Goal: Information Seeking & Learning: Find specific fact

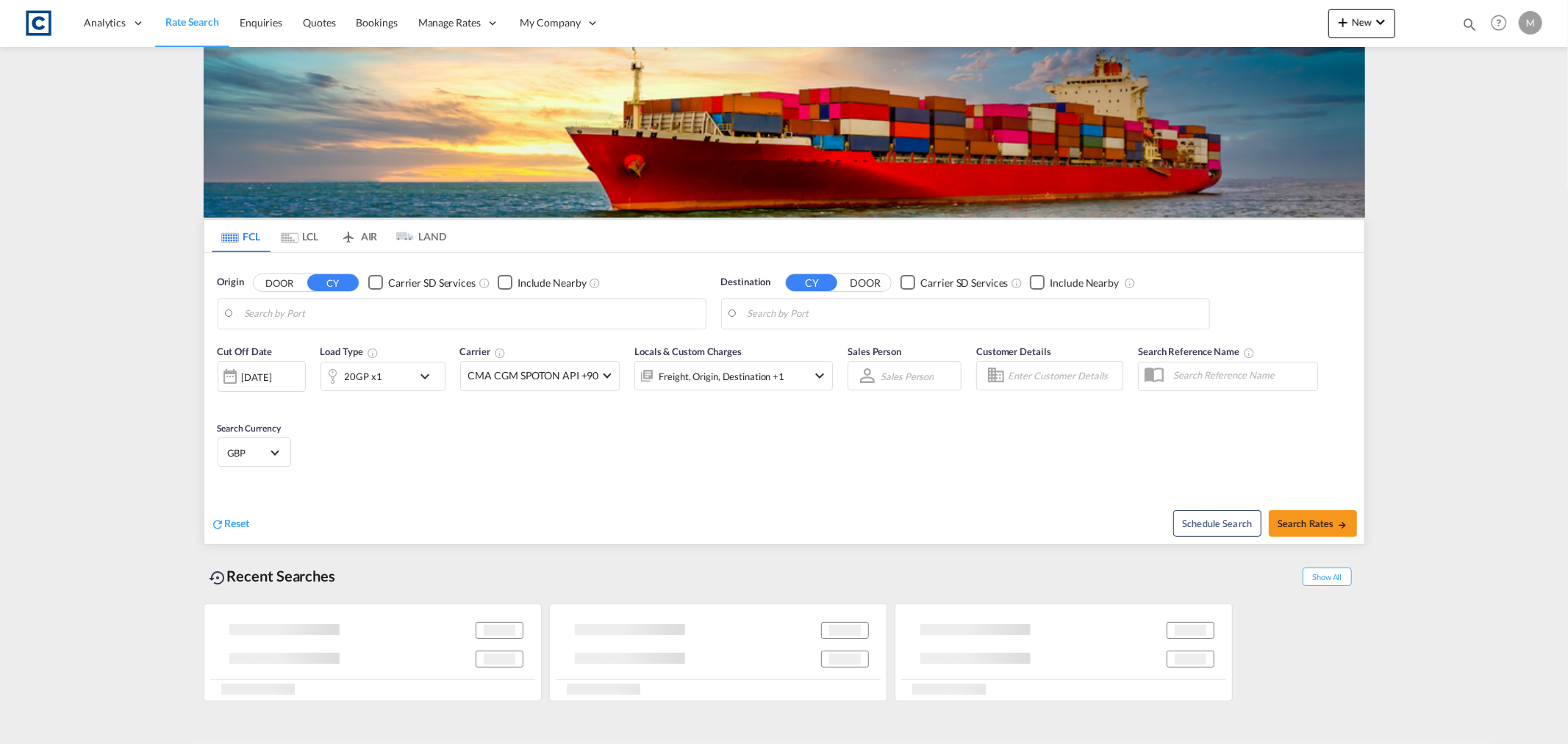
type input "GB-NW10, [PERSON_NAME]"
type input "[GEOGRAPHIC_DATA], [GEOGRAPHIC_DATA]"
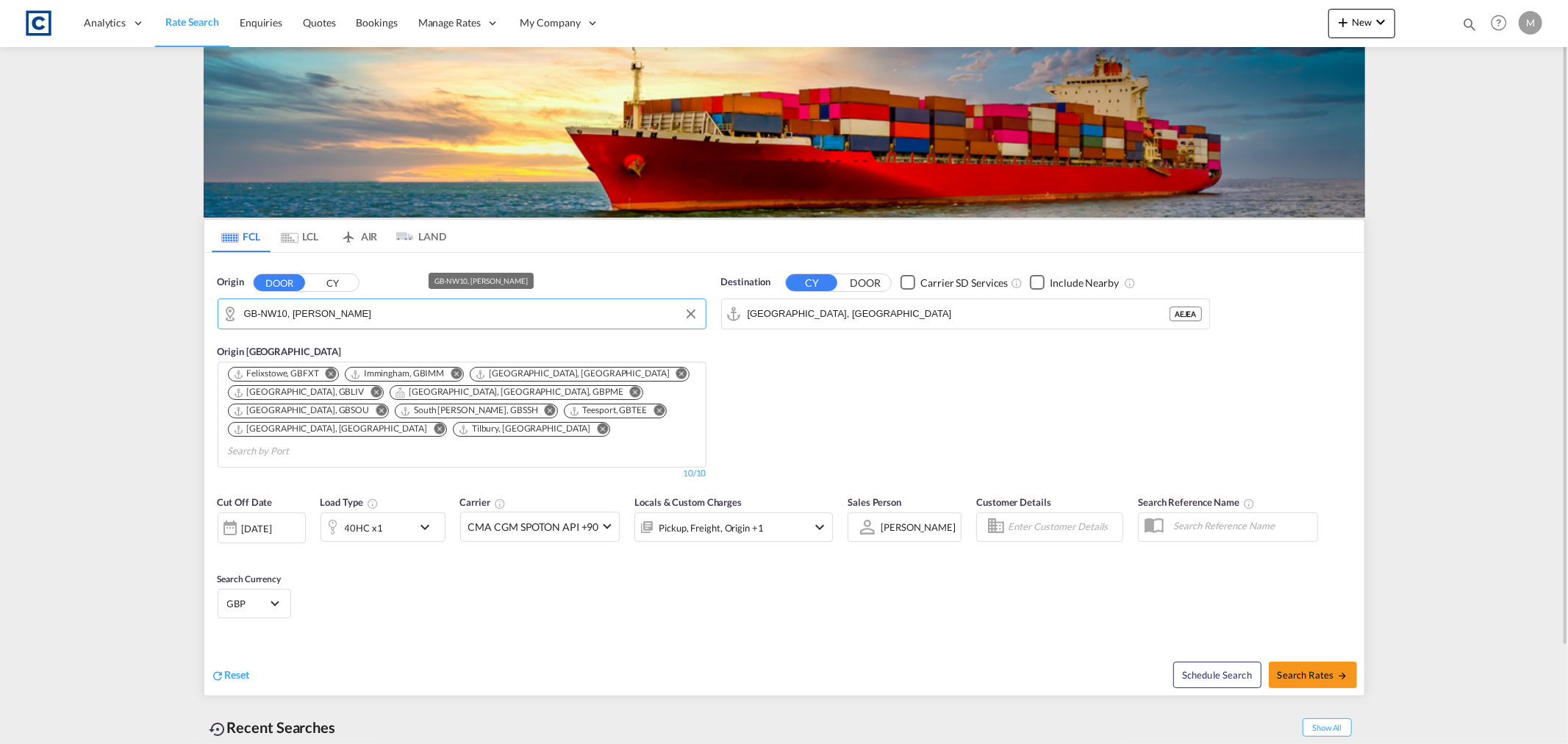
click at [429, 317] on input "GB-NW10, [PERSON_NAME]" at bounding box center [471, 314] width 454 height 22
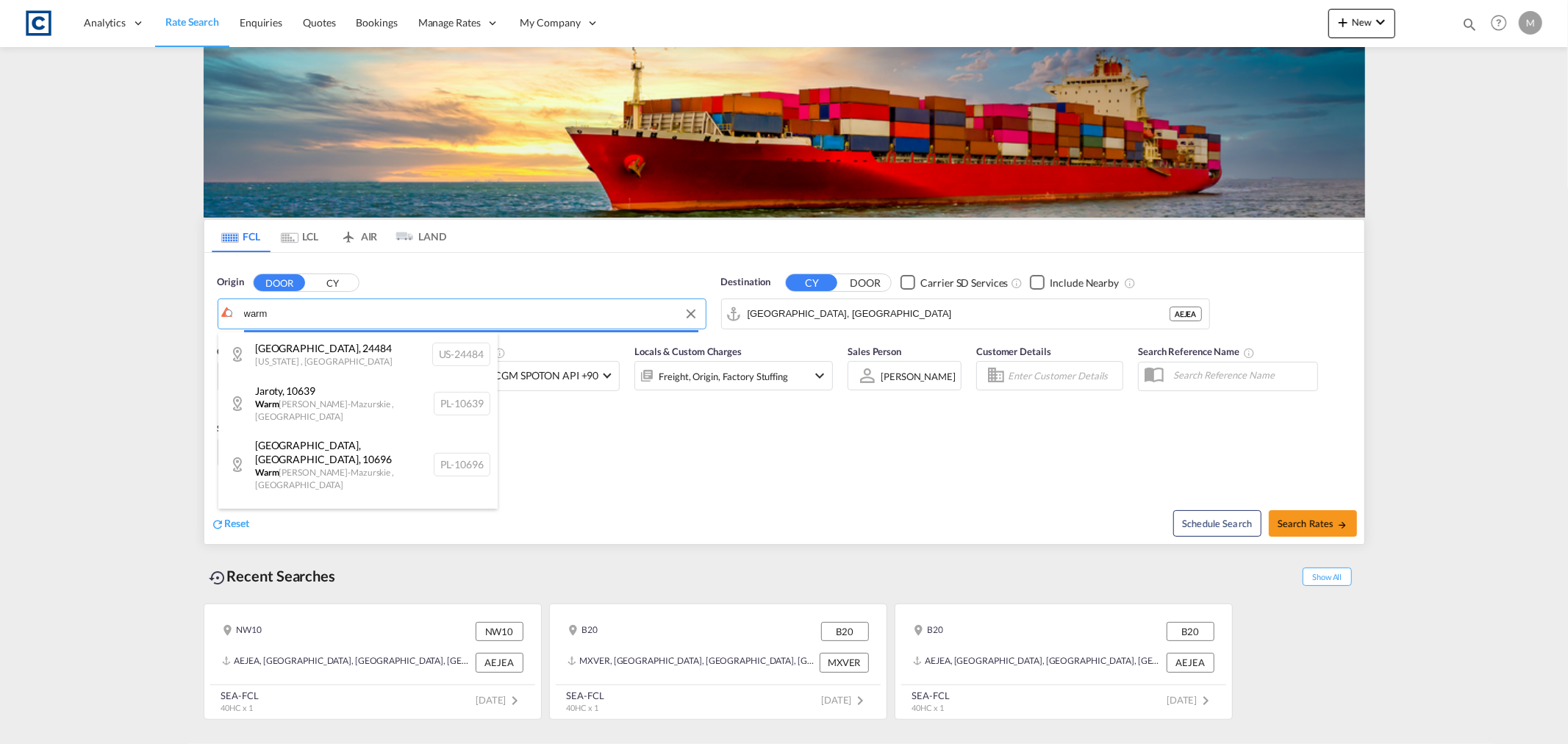
drag, startPoint x: 358, startPoint y: 313, endPoint x: 147, endPoint y: 302, distance: 211.3
click at [147, 302] on body "Analytics Reports Dashboard Rate Search Enquiries Quotes Bookings" at bounding box center [784, 372] width 1568 height 744
paste input "Warmley"
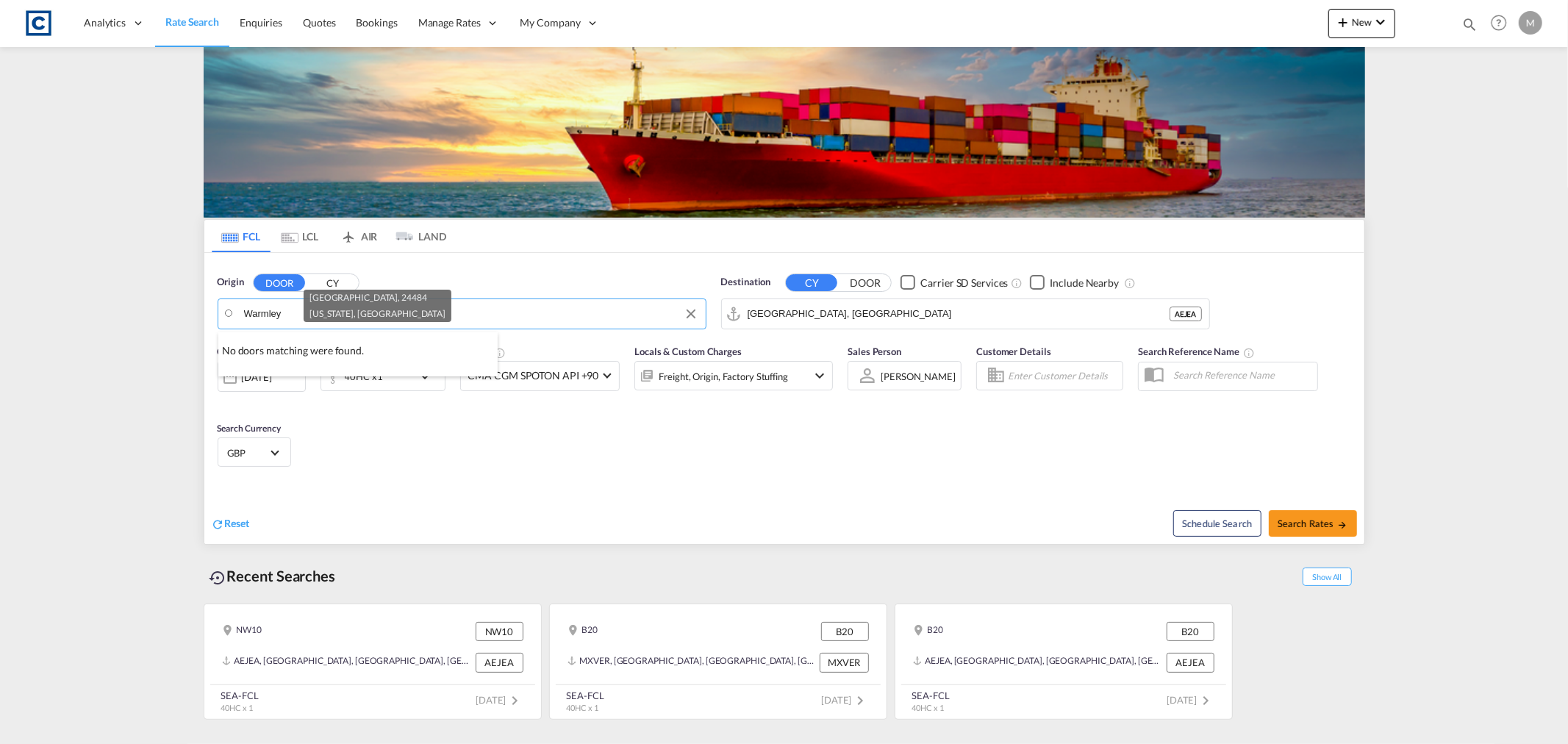
type input "Warmley"
drag, startPoint x: 293, startPoint y: 313, endPoint x: 181, endPoint y: 314, distance: 112.0
click at [295, 320] on input "Warmley" at bounding box center [471, 314] width 454 height 22
click at [454, 311] on body "Analytics Reports Dashboard Rate Search Enquiries Quotes Bookings" at bounding box center [784, 372] width 1568 height 744
click at [306, 352] on div "South Gloucesters... , BS30 [GEOGRAPHIC_DATA] [GEOGRAPHIC_DATA]-BS30" at bounding box center [357, 355] width 280 height 44
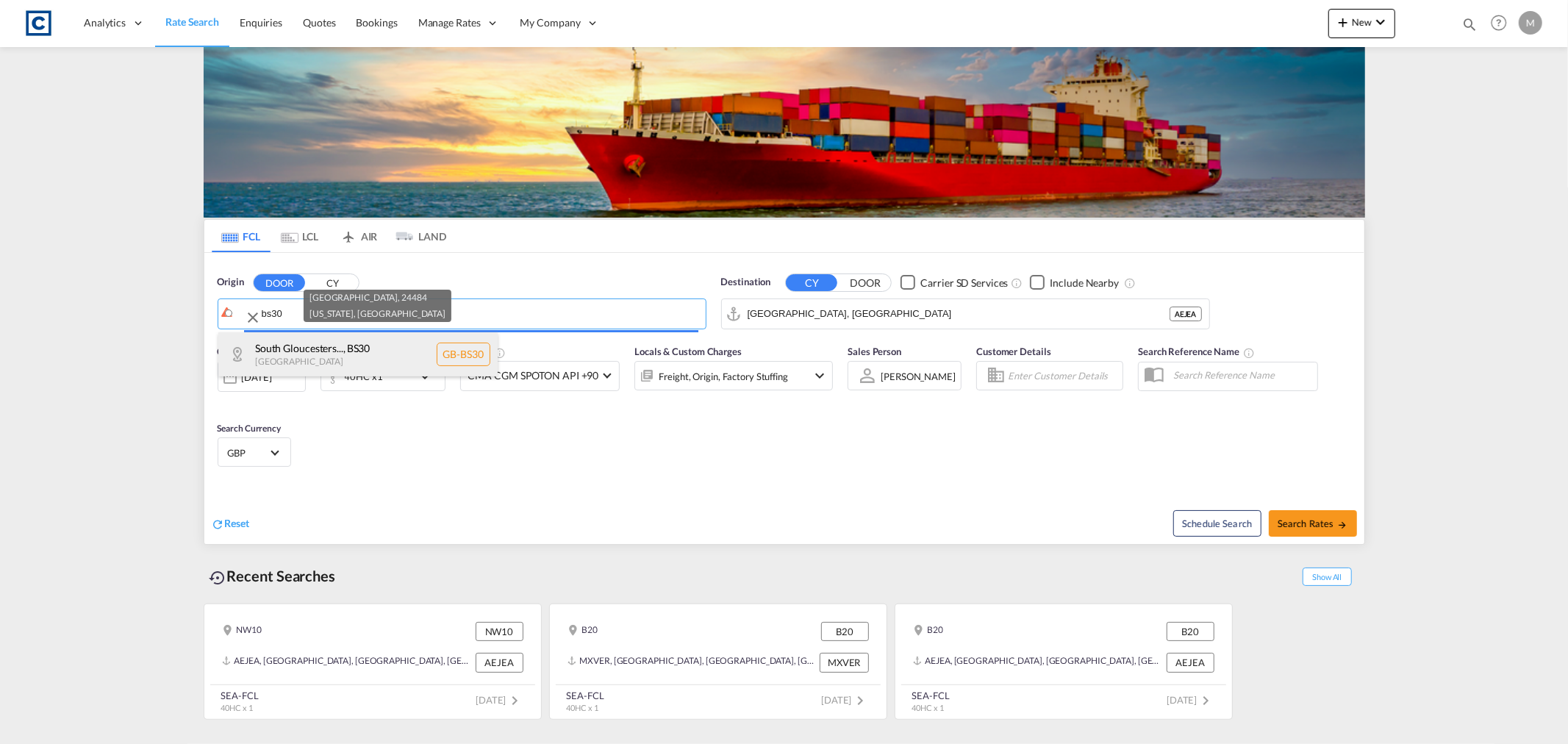
type input "GB-BS30, [GEOGRAPHIC_DATA]"
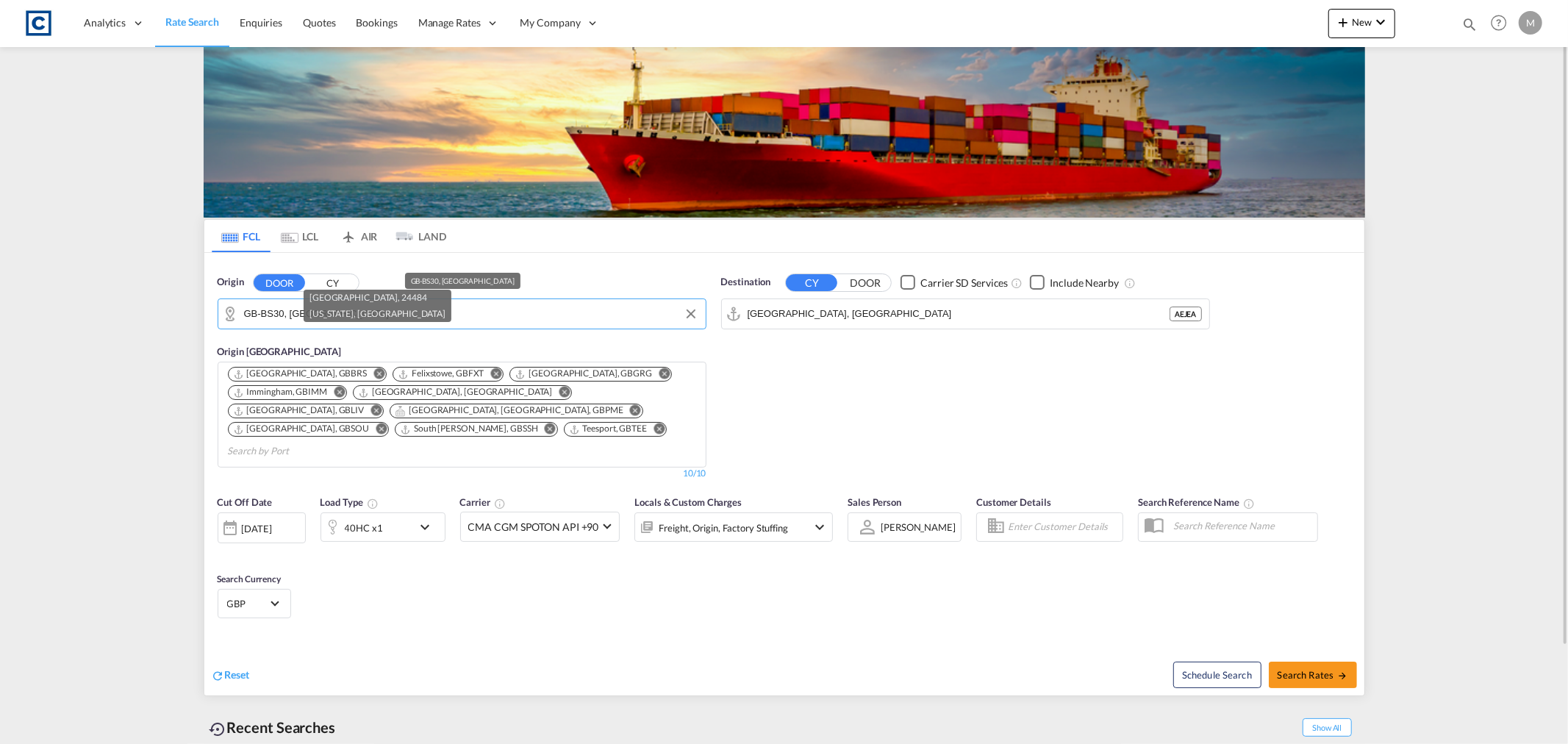
click at [488, 317] on input "GB-BS30, [GEOGRAPHIC_DATA]" at bounding box center [471, 314] width 454 height 22
drag, startPoint x: 534, startPoint y: 317, endPoint x: 162, endPoint y: 314, distance: 372.0
click at [162, 314] on md-content "Analytics Reports Dashboard Rate Search Enquiries Quotes Bookings" at bounding box center [784, 372] width 1568 height 744
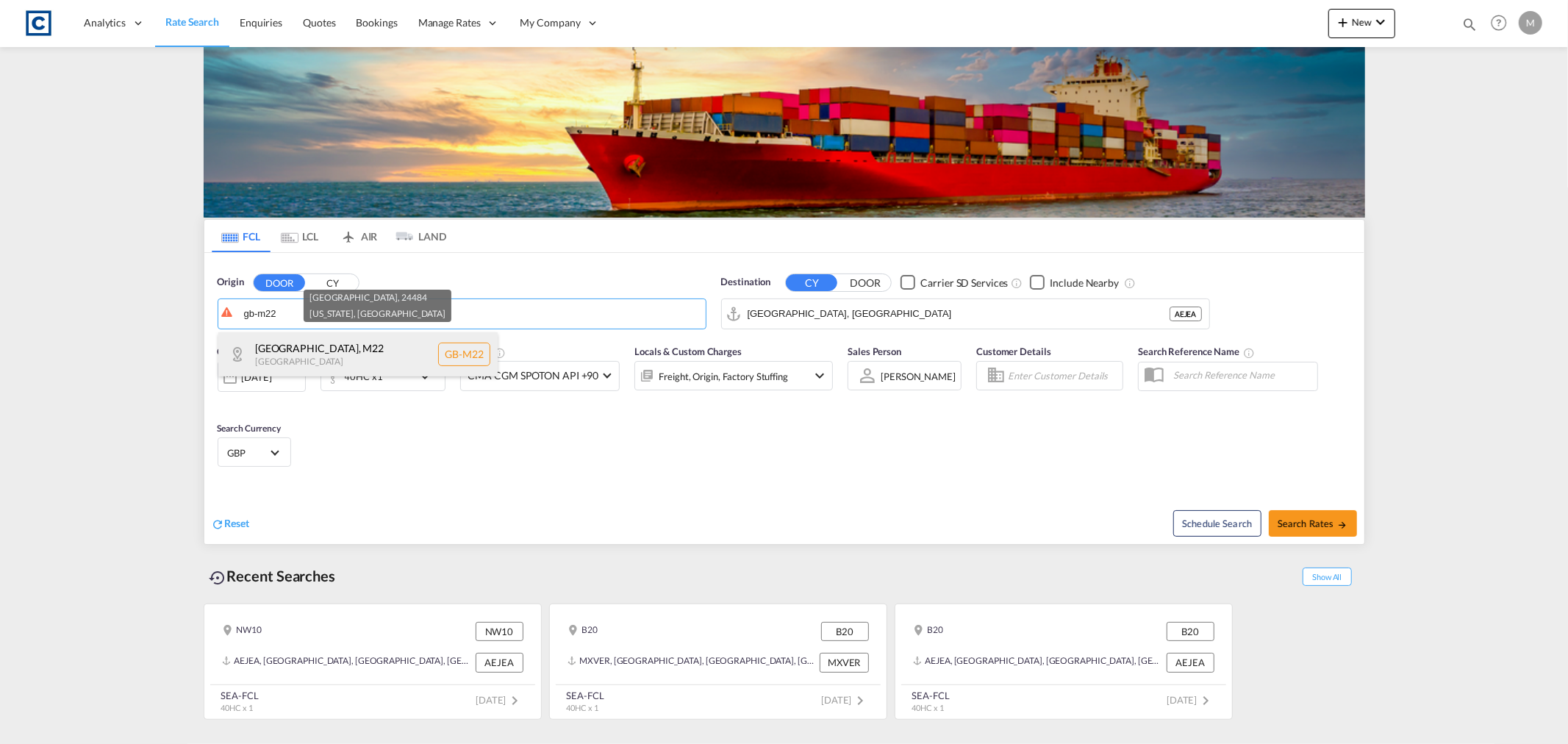
click at [385, 356] on div "[GEOGRAPHIC_DATA] , M22 [GEOGRAPHIC_DATA] [GEOGRAPHIC_DATA]-M22" at bounding box center [357, 355] width 280 height 44
type input "GB-M22, [GEOGRAPHIC_DATA]"
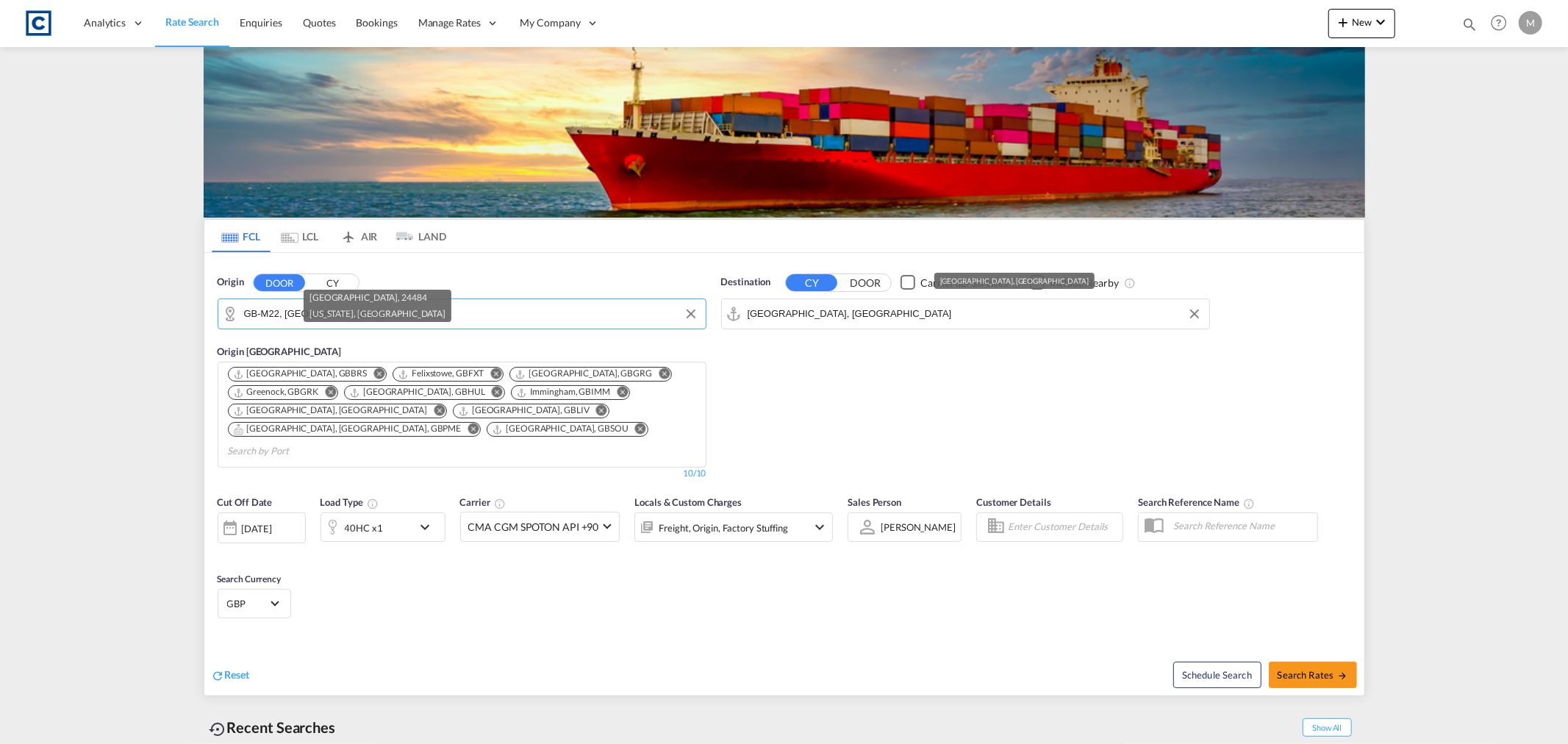
click at [900, 311] on input "[GEOGRAPHIC_DATA], [GEOGRAPHIC_DATA]" at bounding box center [975, 314] width 454 height 22
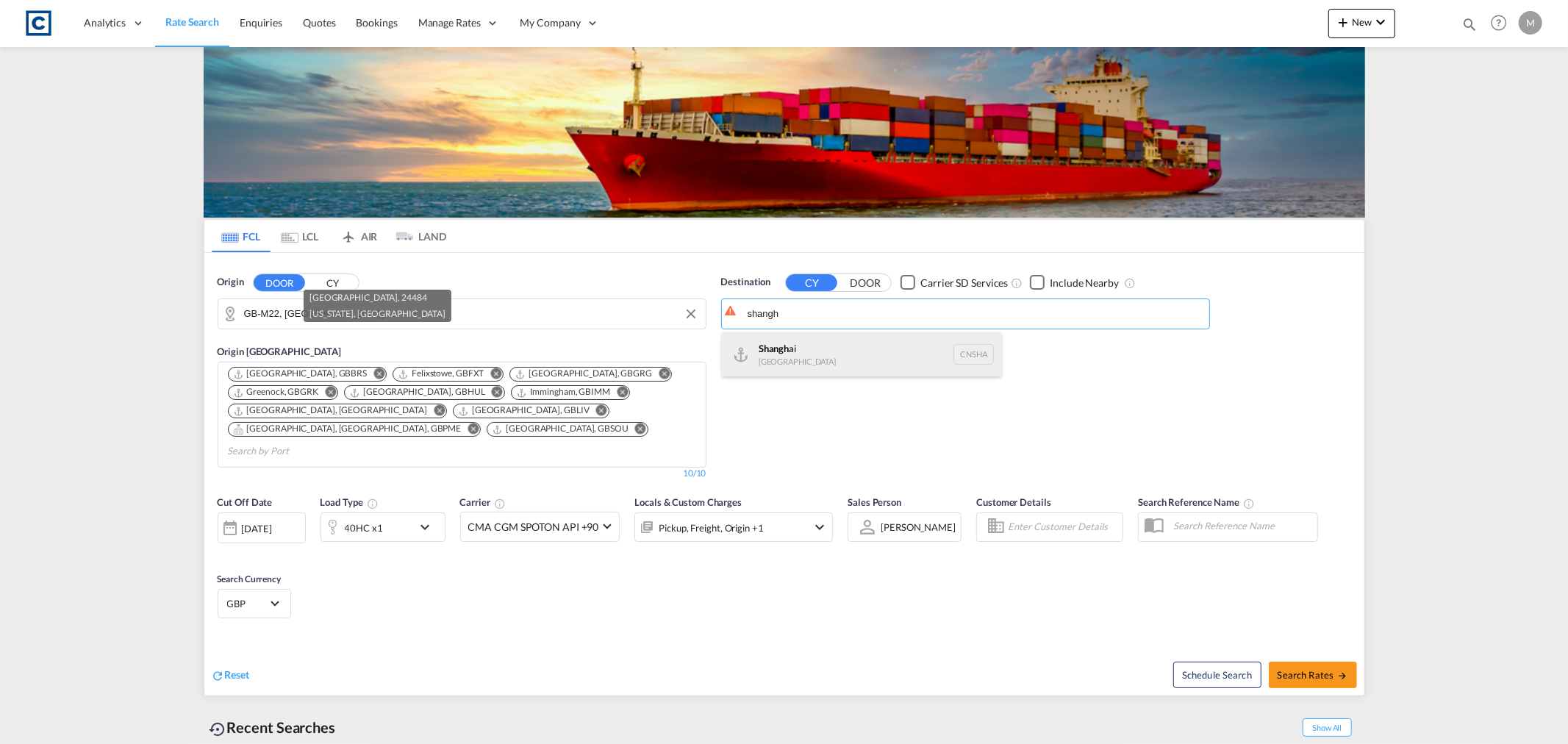
click at [814, 349] on div "Shangh ai China [GEOGRAPHIC_DATA]" at bounding box center [861, 355] width 280 height 44
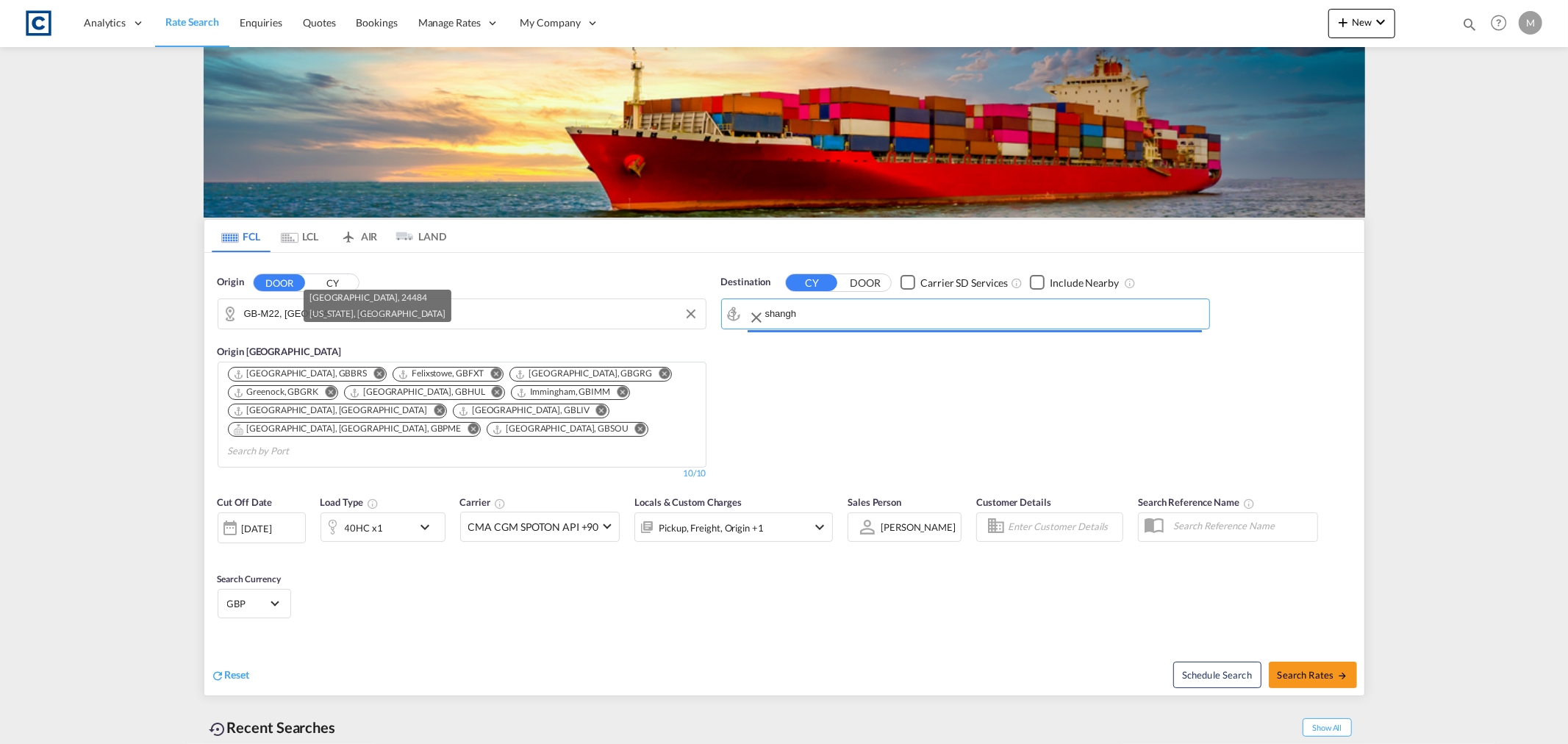
type input "[GEOGRAPHIC_DATA], [GEOGRAPHIC_DATA]"
click at [1315, 669] on span "Search Rates" at bounding box center [1313, 675] width 71 height 12
type input "M22 to CNSHA / [DATE]"
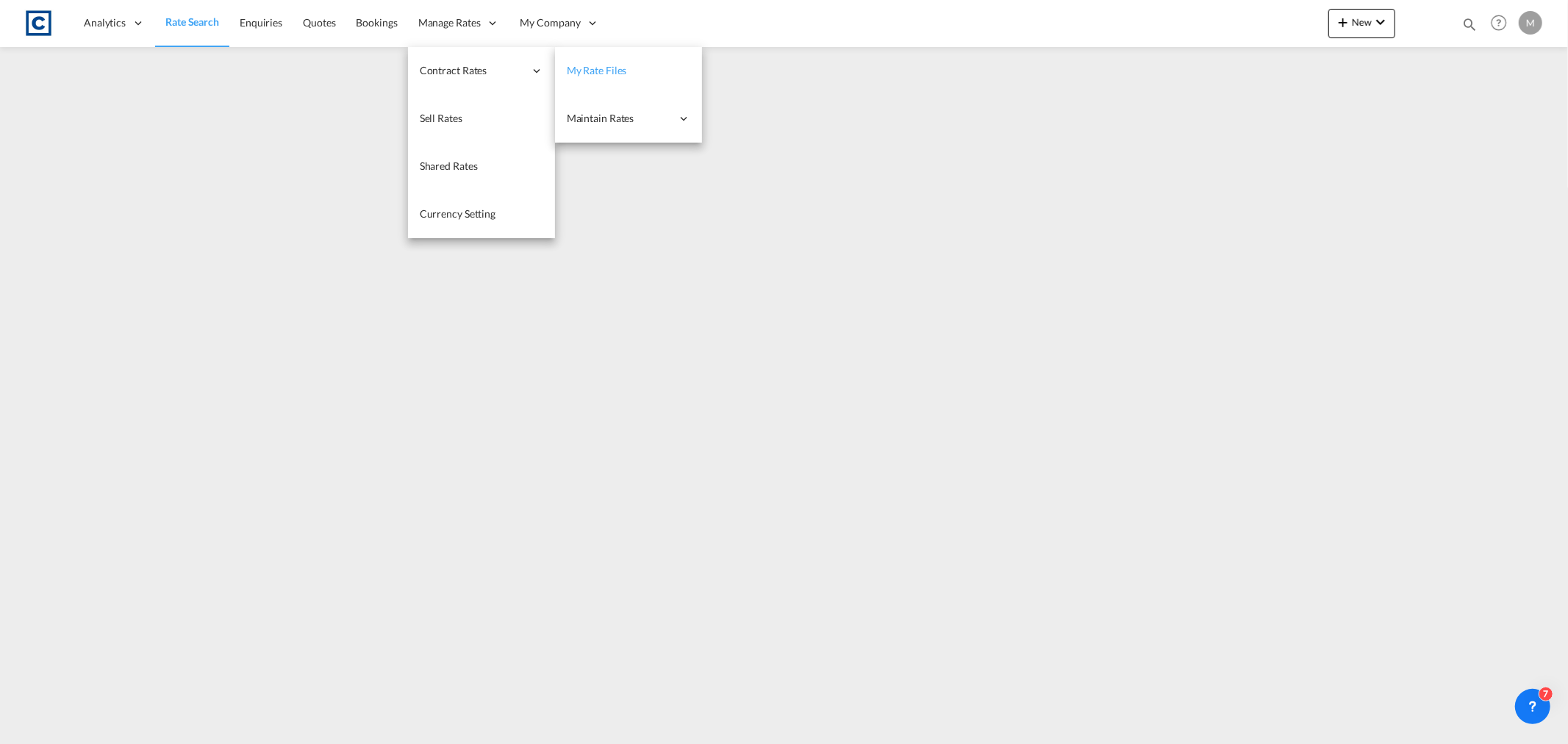
click at [590, 72] on span "My Rate Files" at bounding box center [596, 70] width 61 height 13
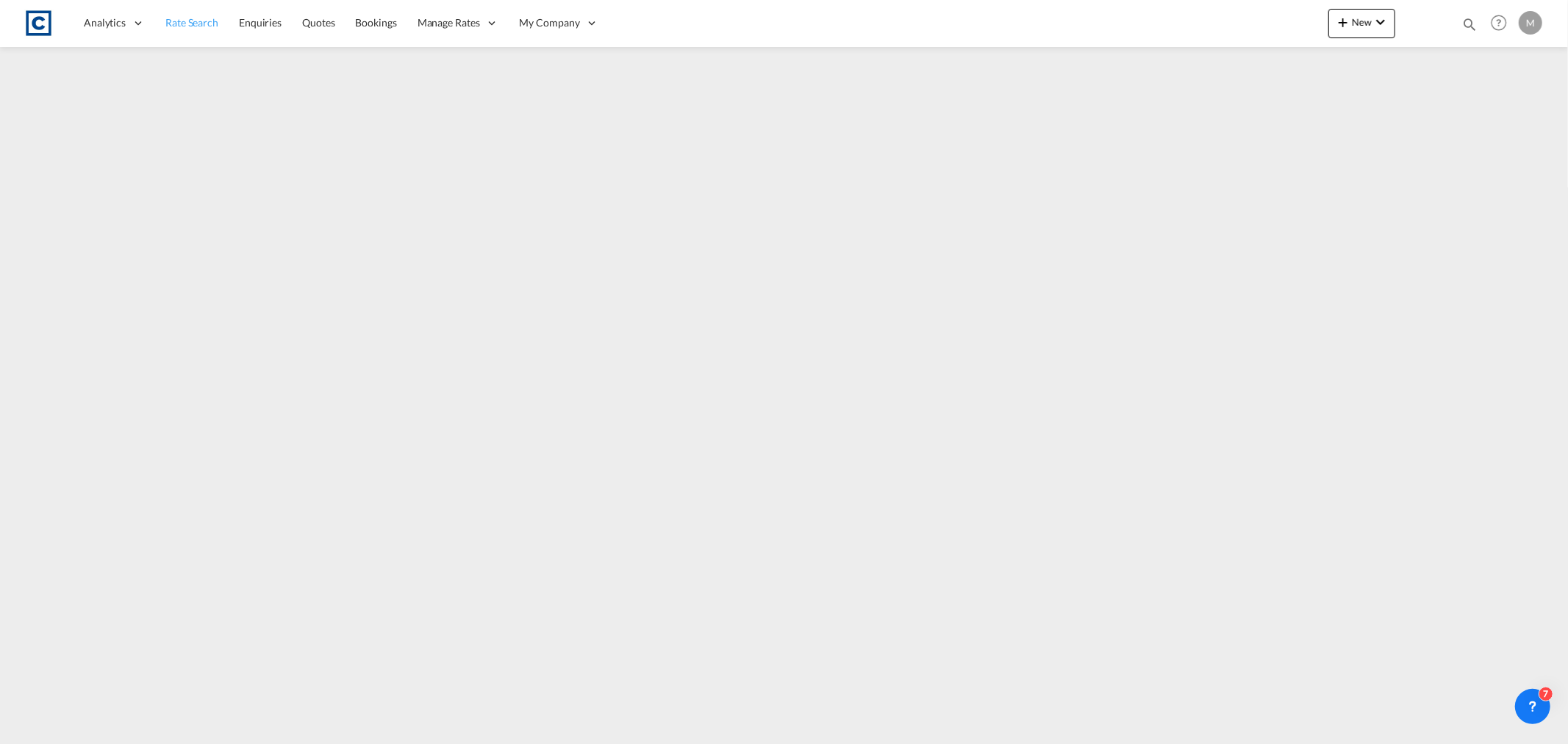
click at [179, 27] on span "Rate Search" at bounding box center [191, 22] width 53 height 13
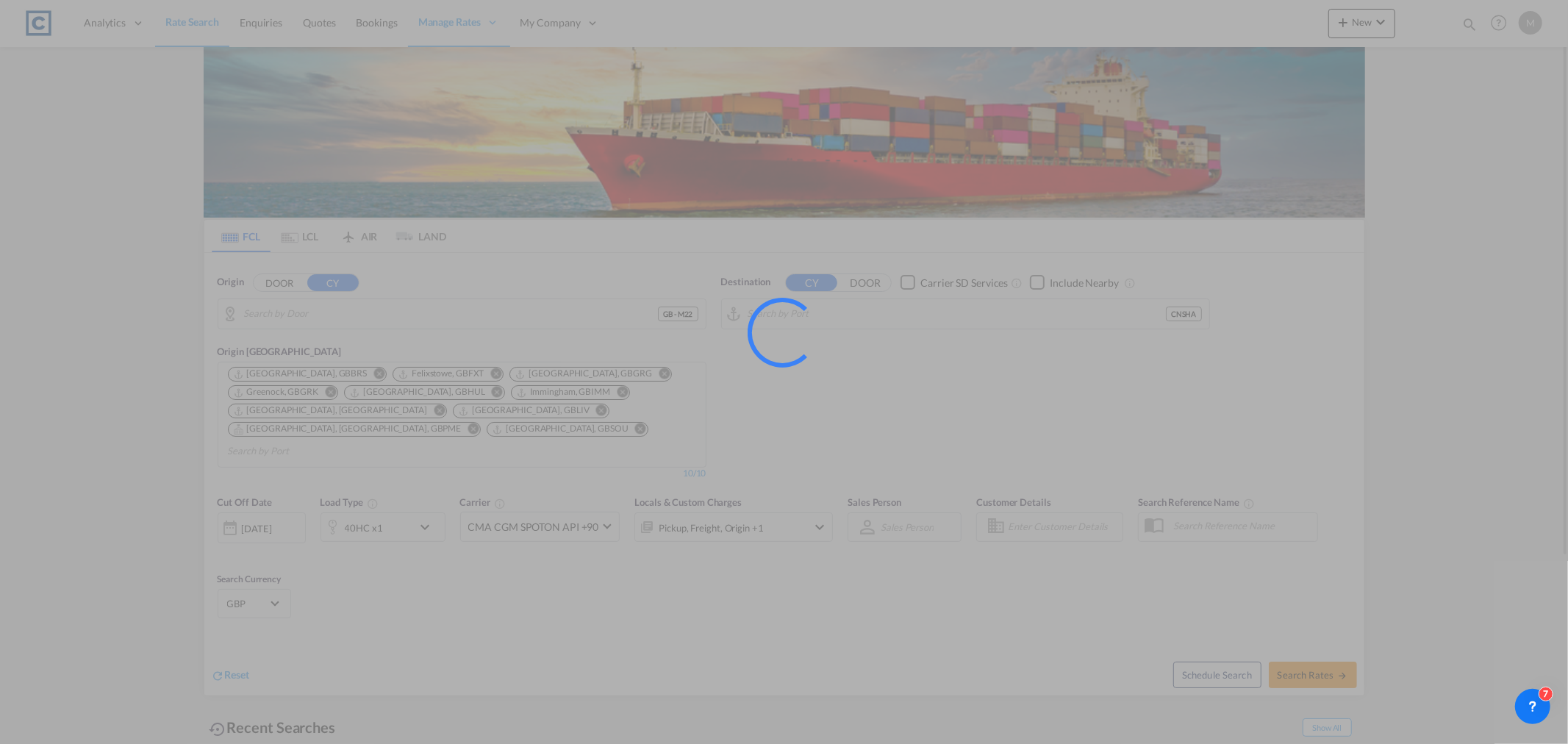
type input "GB-M22, [GEOGRAPHIC_DATA]"
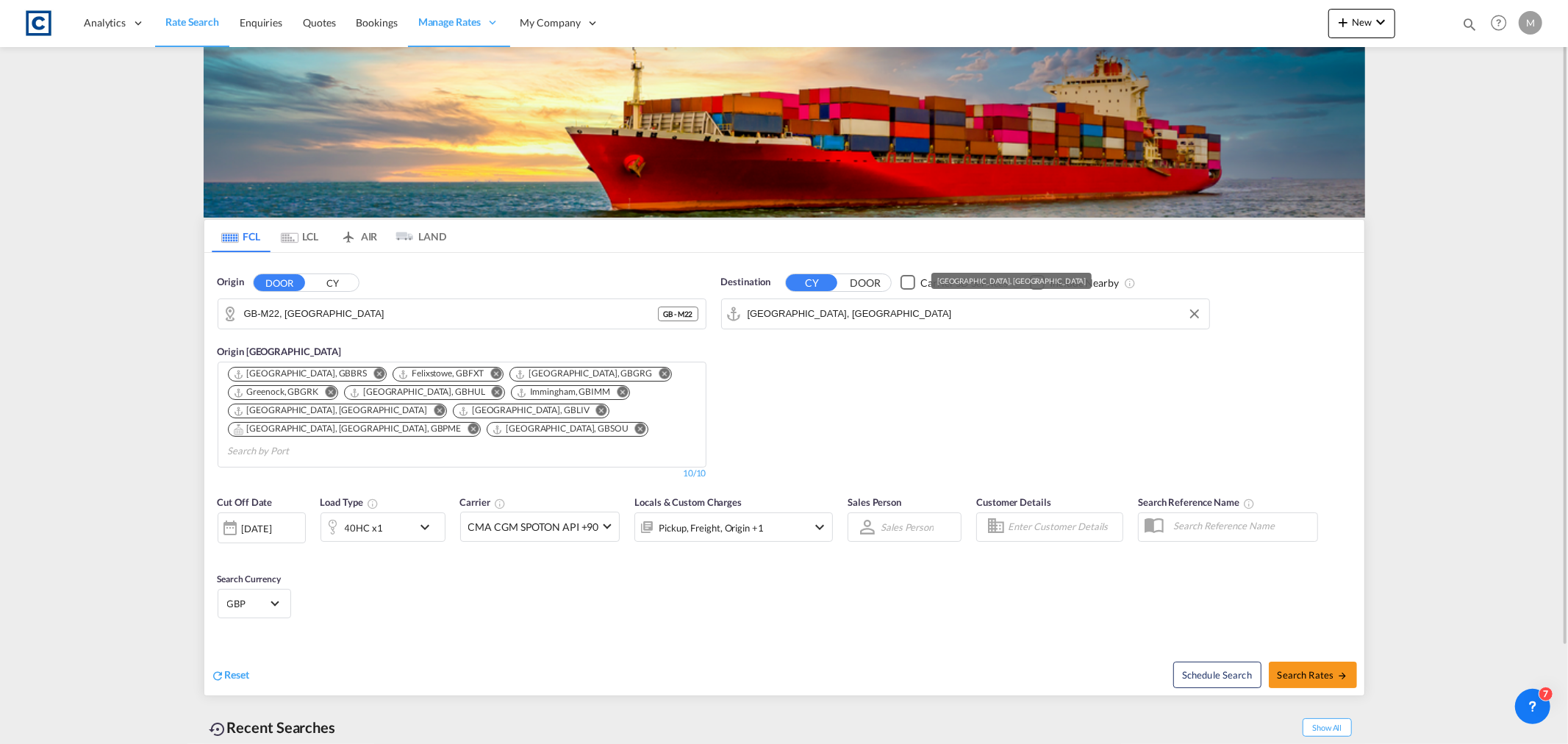
click at [840, 314] on input "[GEOGRAPHIC_DATA], [GEOGRAPHIC_DATA]" at bounding box center [975, 314] width 454 height 22
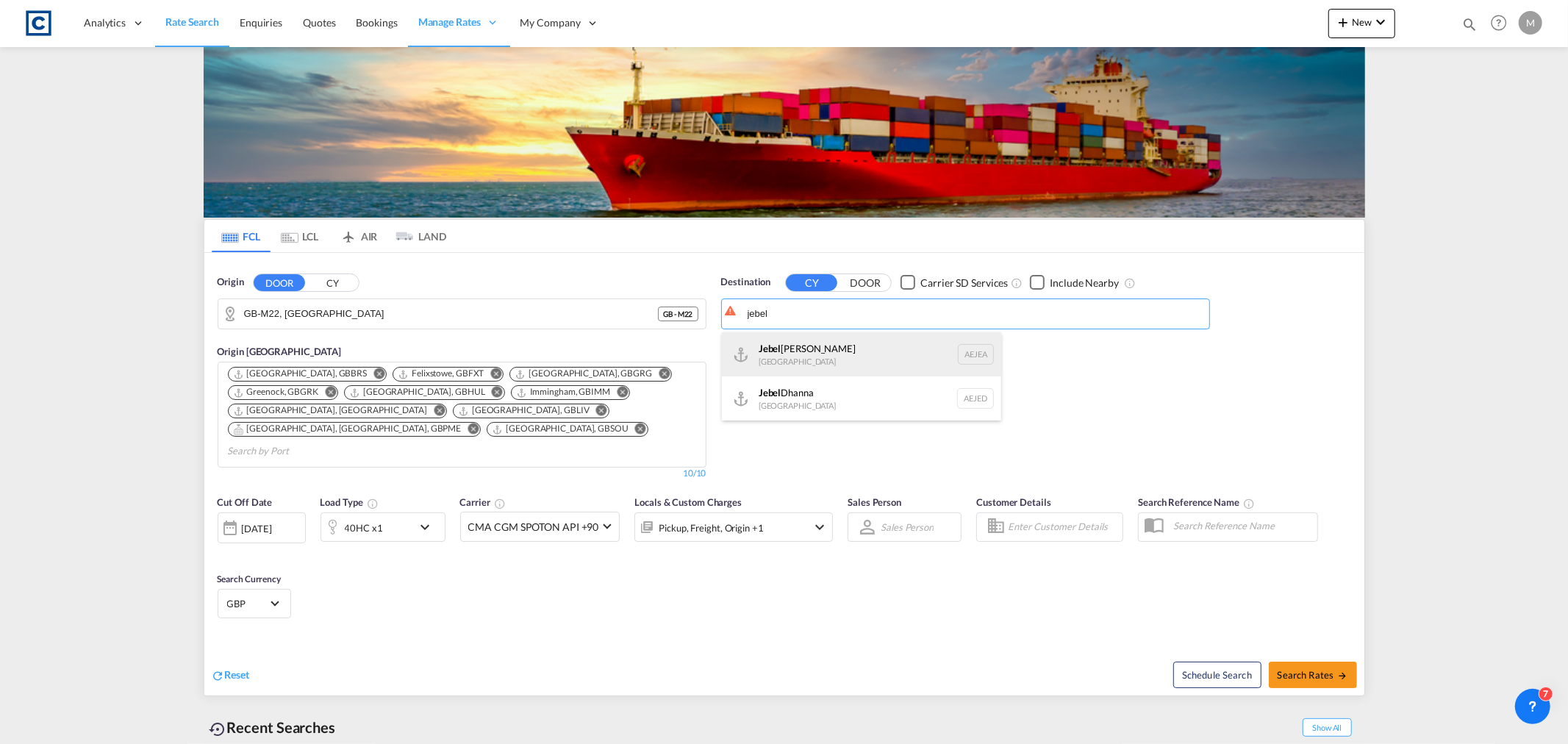
click at [806, 359] on div "[GEOGRAPHIC_DATA] [GEOGRAPHIC_DATA]" at bounding box center [861, 355] width 280 height 44
type input "[GEOGRAPHIC_DATA], [GEOGRAPHIC_DATA]"
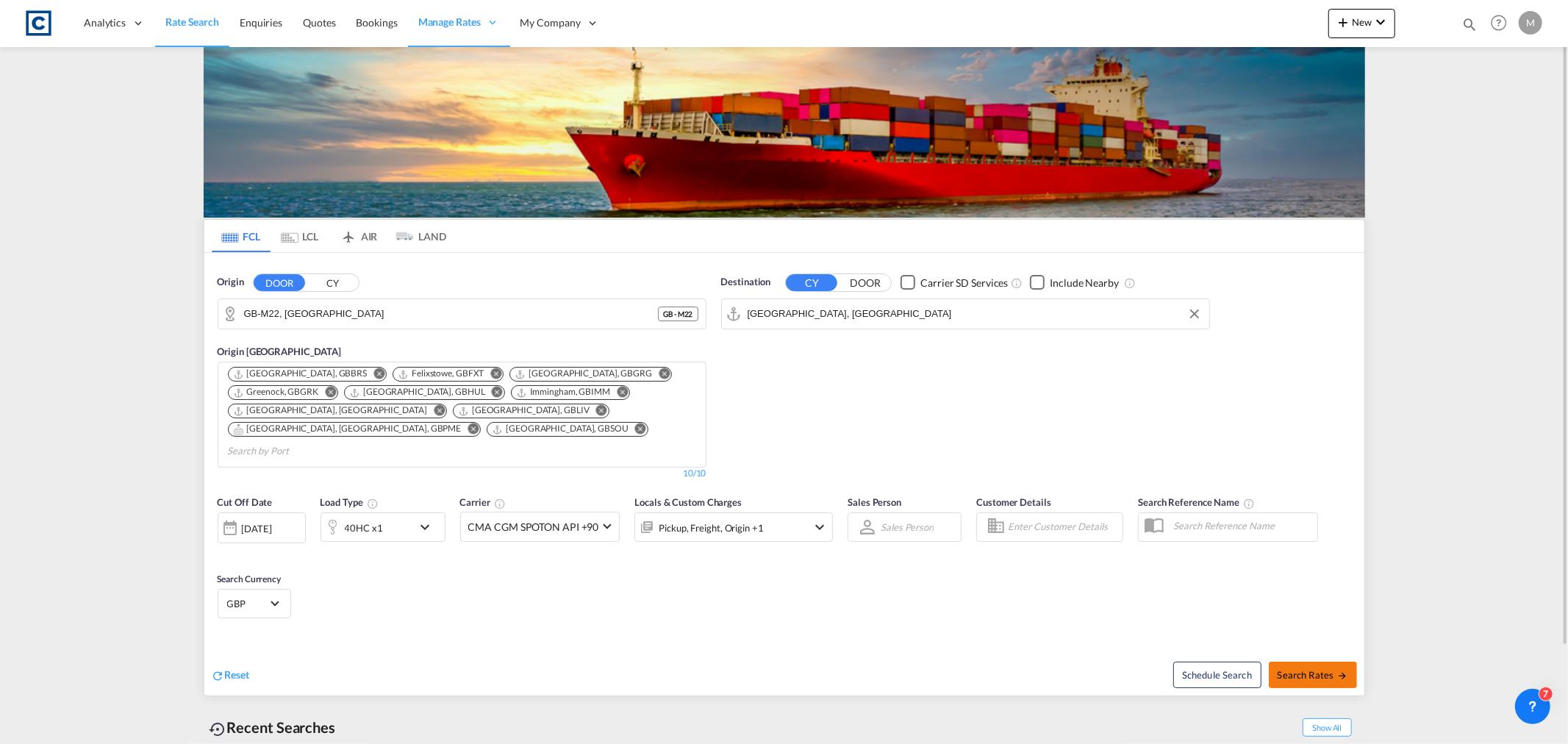
click at [1321, 669] on span "Search Rates" at bounding box center [1313, 675] width 71 height 12
type input "M22 to AEJEA / [DATE]"
